Goal: Obtain resource: Obtain resource

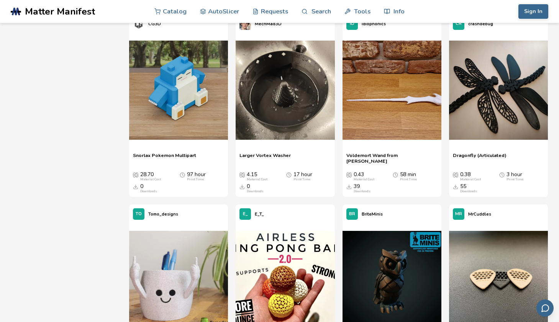
scroll to position [301, 0]
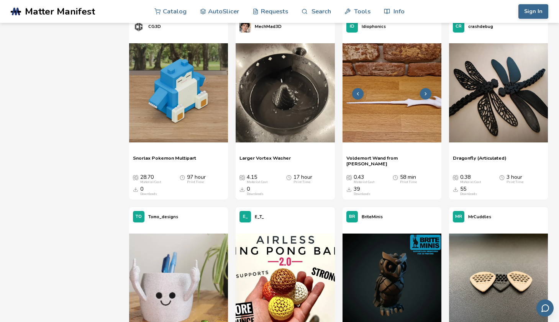
click at [392, 103] on img at bounding box center [392, 92] width 99 height 99
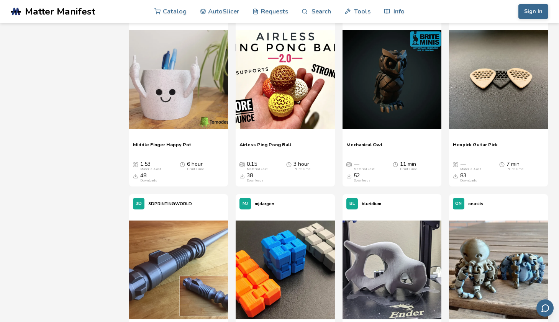
scroll to position [504, 0]
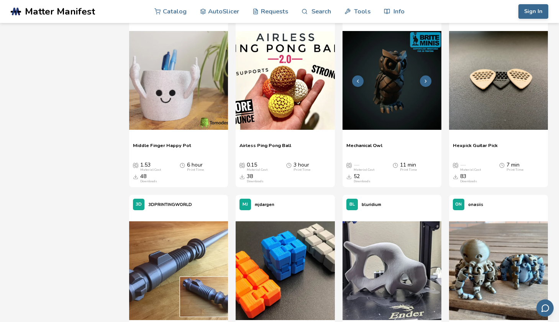
click at [376, 63] on img at bounding box center [392, 80] width 99 height 99
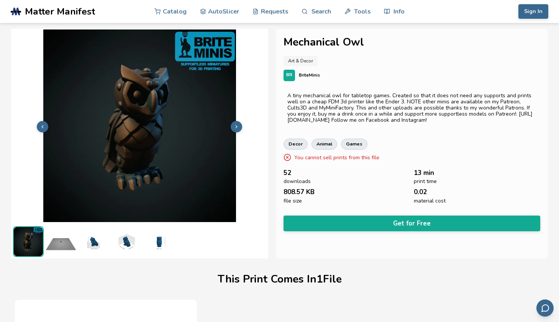
click at [240, 127] on button at bounding box center [237, 127] width 12 height 12
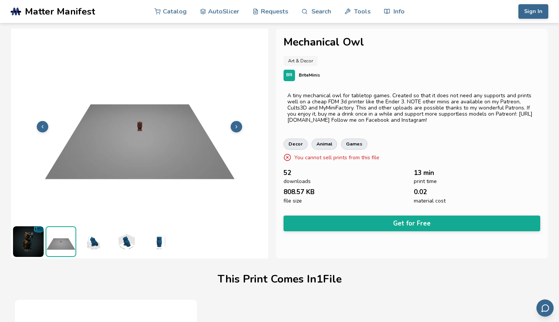
click at [240, 127] on button at bounding box center [237, 127] width 12 height 12
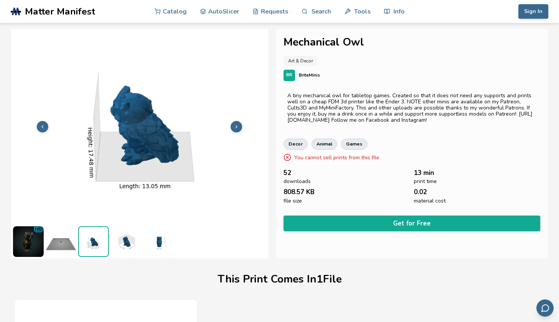
click at [240, 127] on button at bounding box center [237, 127] width 12 height 12
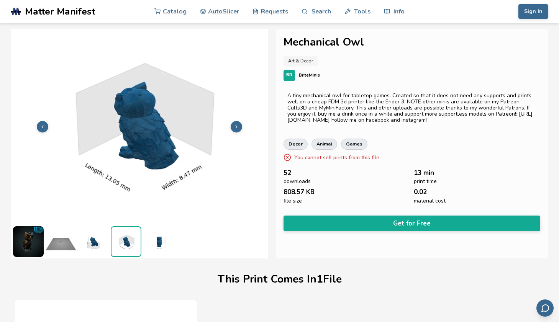
click at [240, 127] on button at bounding box center [237, 127] width 12 height 12
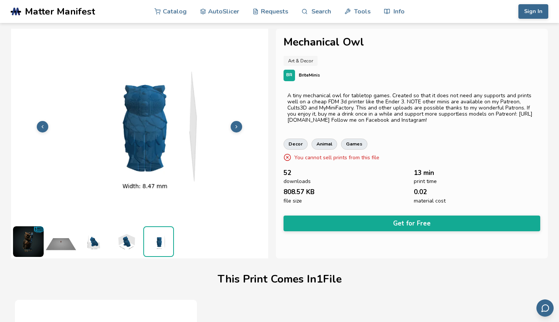
click at [240, 127] on button at bounding box center [237, 127] width 12 height 12
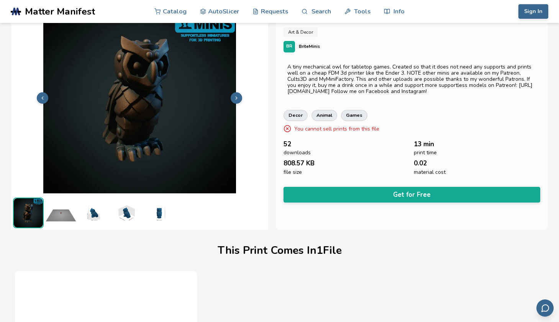
scroll to position [14, 0]
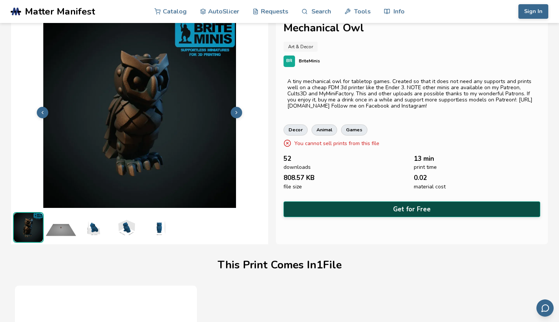
click at [371, 208] on button "Get for Free" at bounding box center [412, 210] width 257 height 16
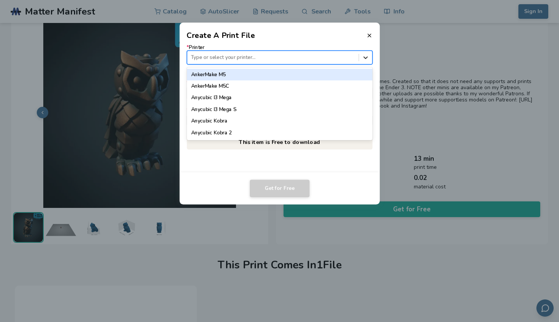
click at [367, 58] on icon at bounding box center [365, 57] width 7 height 7
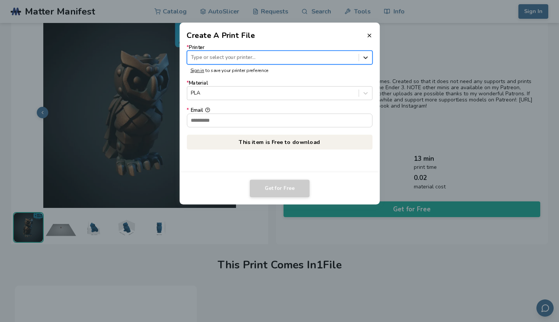
click at [367, 58] on icon at bounding box center [365, 57] width 7 height 7
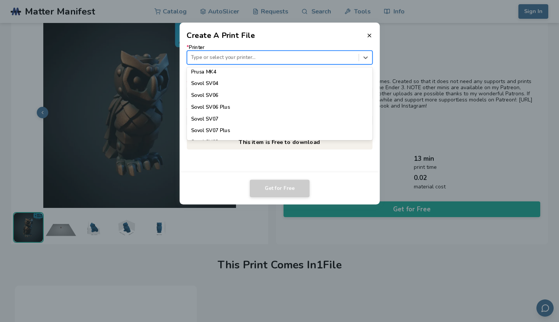
scroll to position [711, 0]
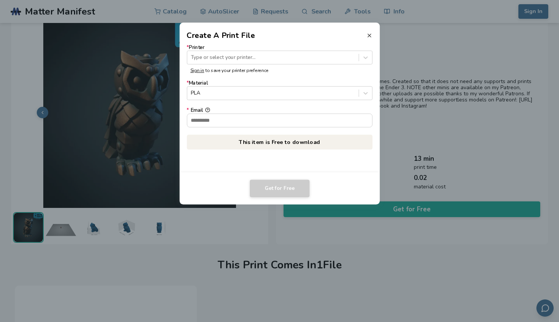
click at [368, 38] on icon at bounding box center [369, 36] width 6 height 6
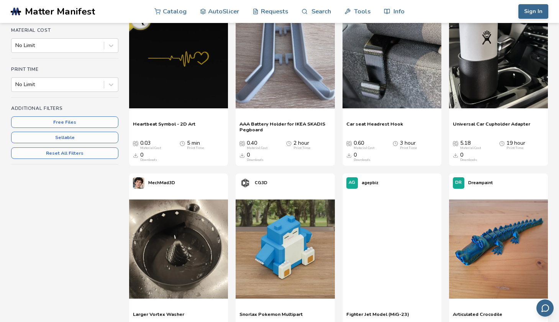
scroll to position [214, 0]
